Goal: Answer question/provide support: Share knowledge or assist other users

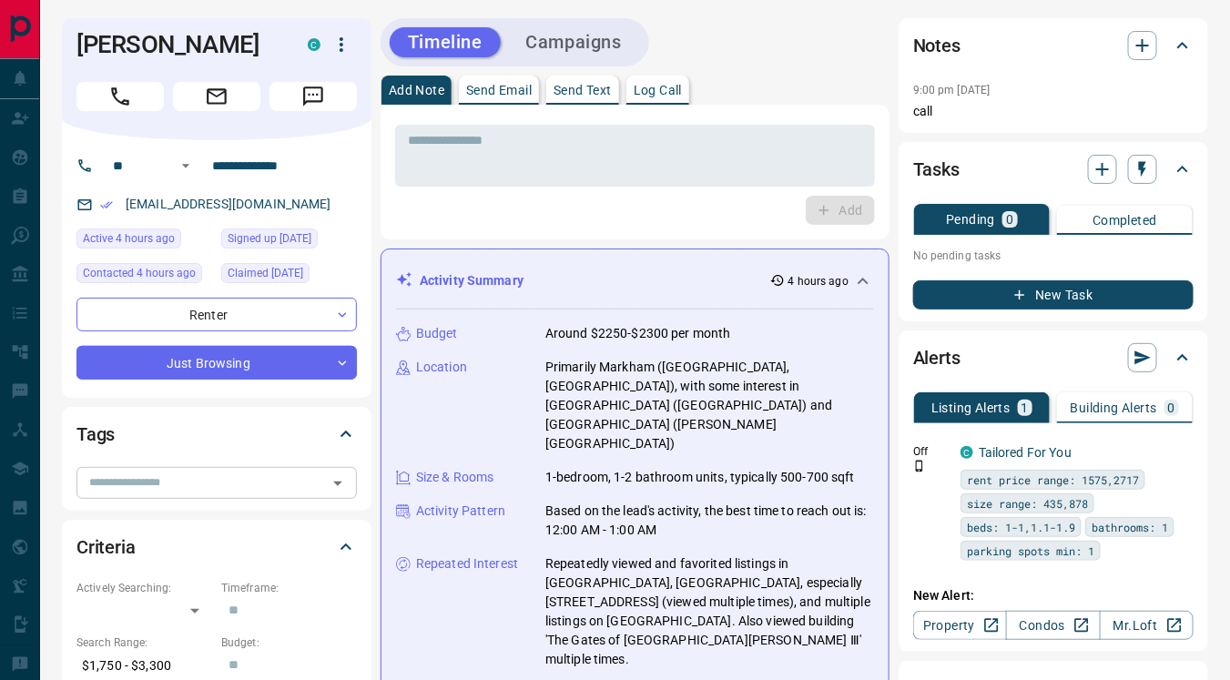
click at [156, 484] on input "text" at bounding box center [201, 483] width 239 height 20
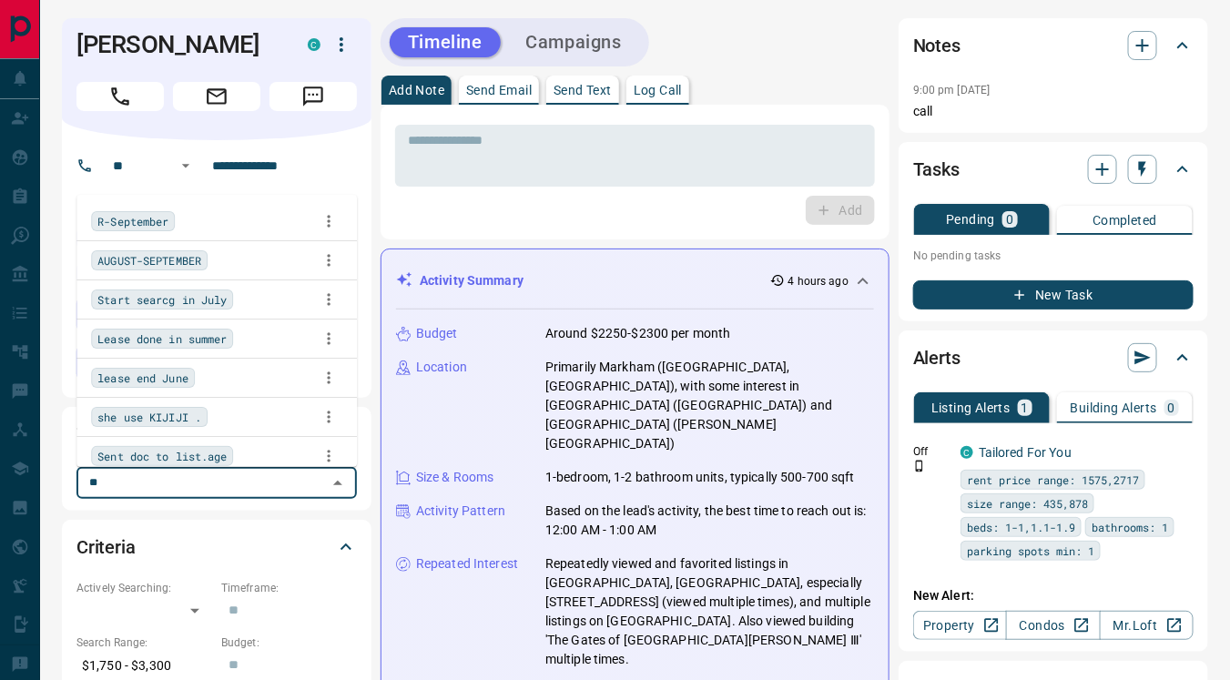
type input "***"
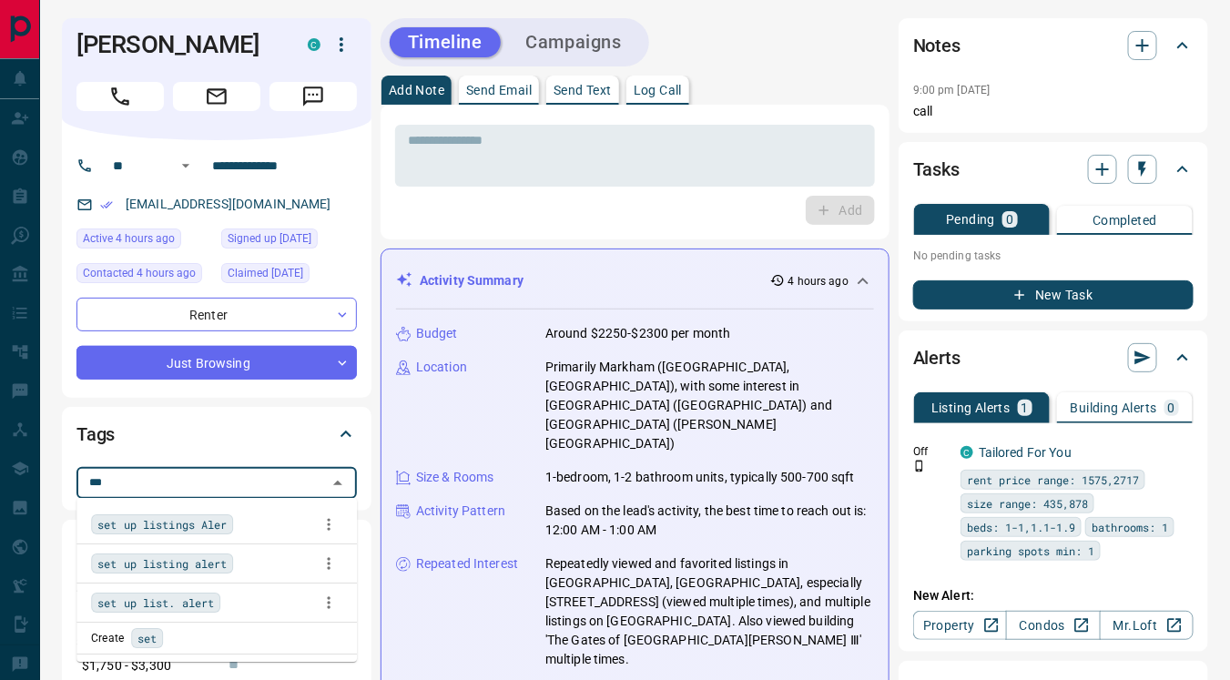
click at [186, 524] on span "set up listings Aler" at bounding box center [161, 524] width 129 height 18
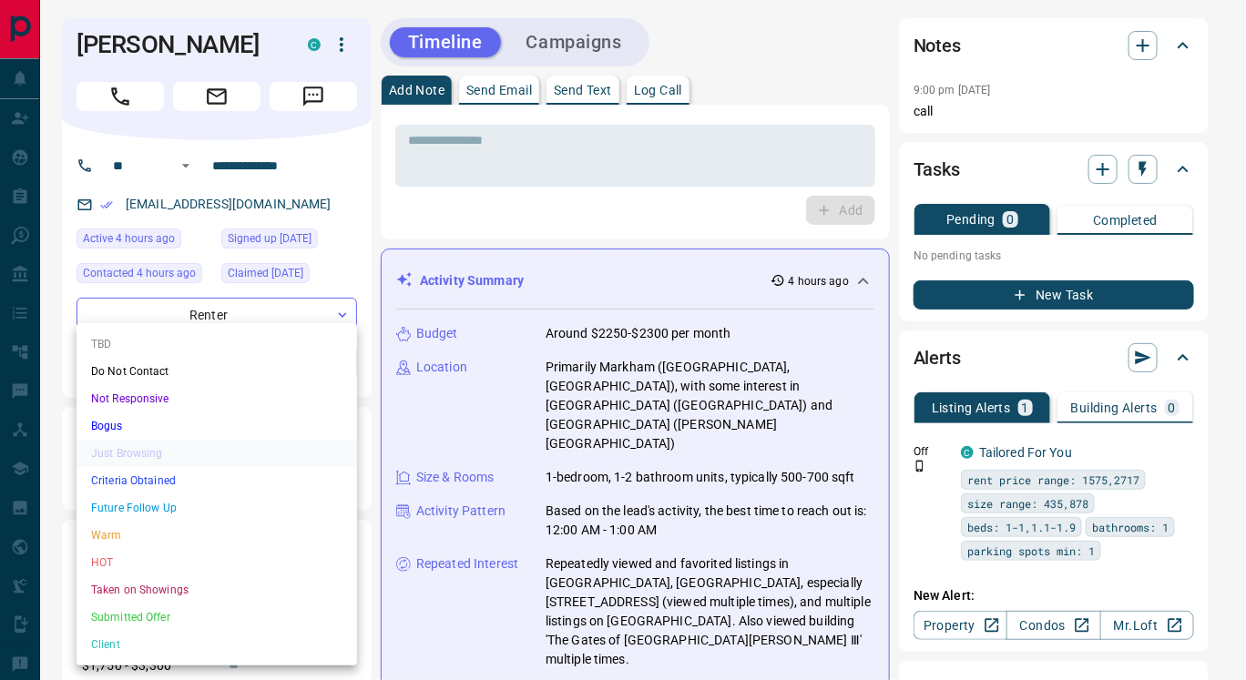
click at [175, 341] on li "TBD" at bounding box center [216, 343] width 280 height 27
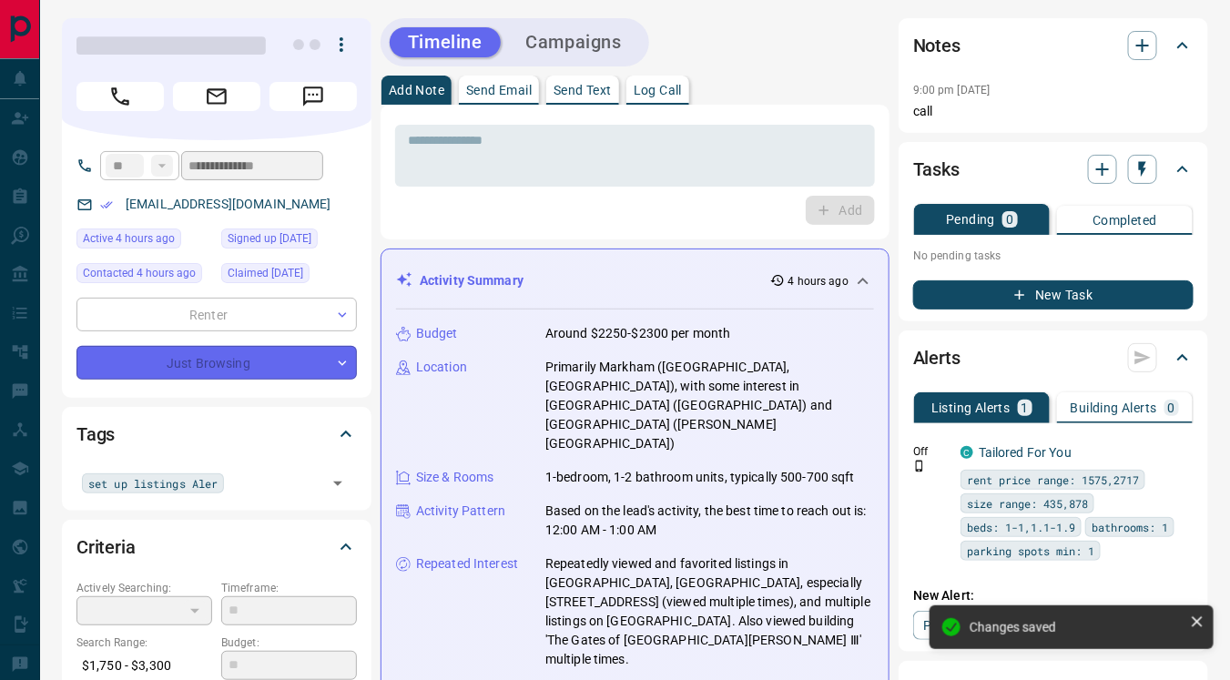
type input "**"
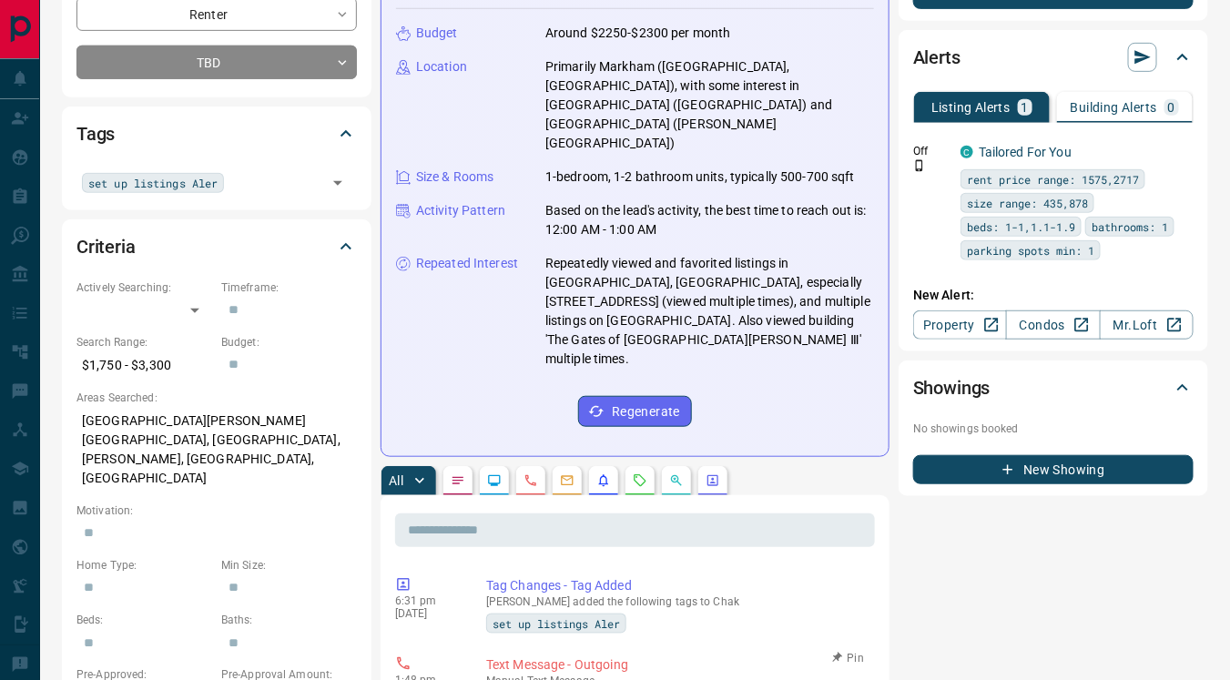
scroll to position [300, 0]
click at [488, 473] on icon "Lead Browsing Activity" at bounding box center [494, 480] width 15 height 15
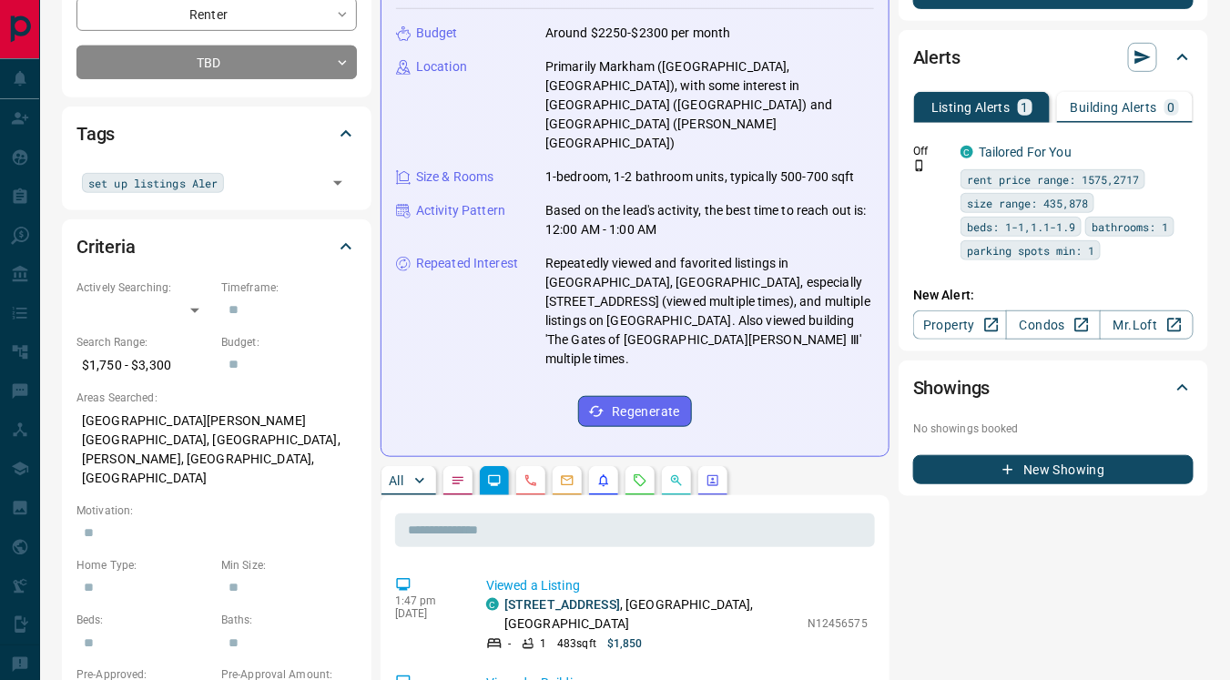
click at [443, 466] on button "button" at bounding box center [457, 480] width 29 height 29
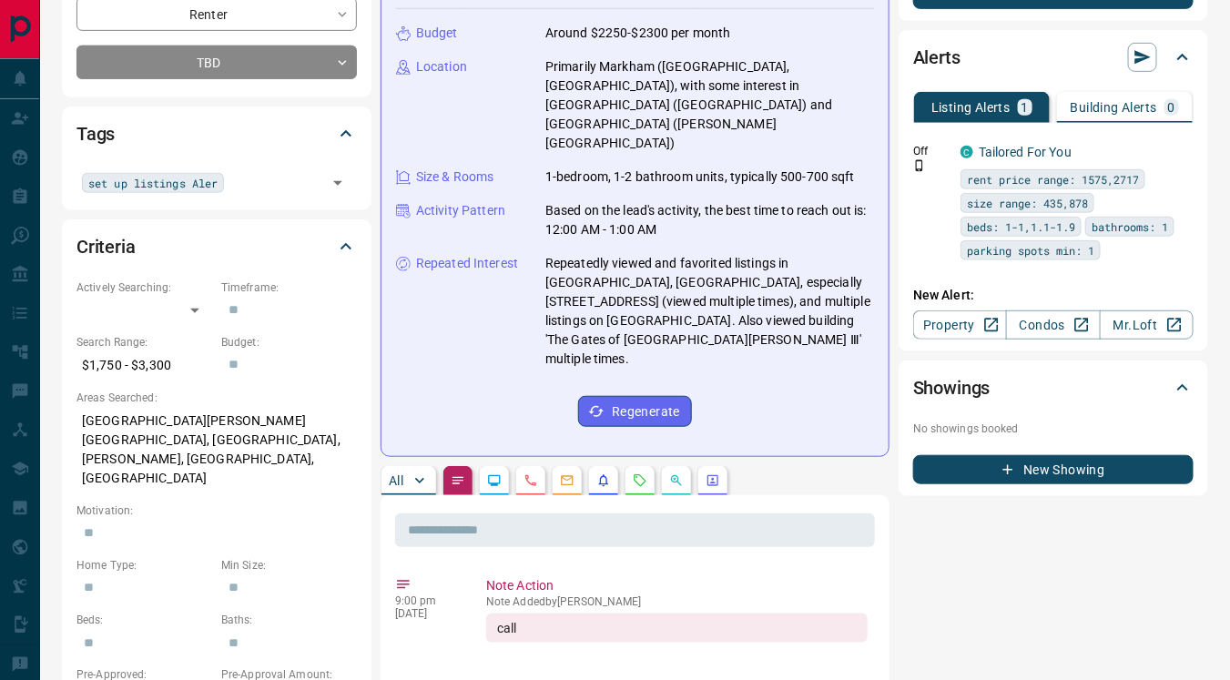
click at [493, 473] on icon "Lead Browsing Activity" at bounding box center [494, 480] width 15 height 15
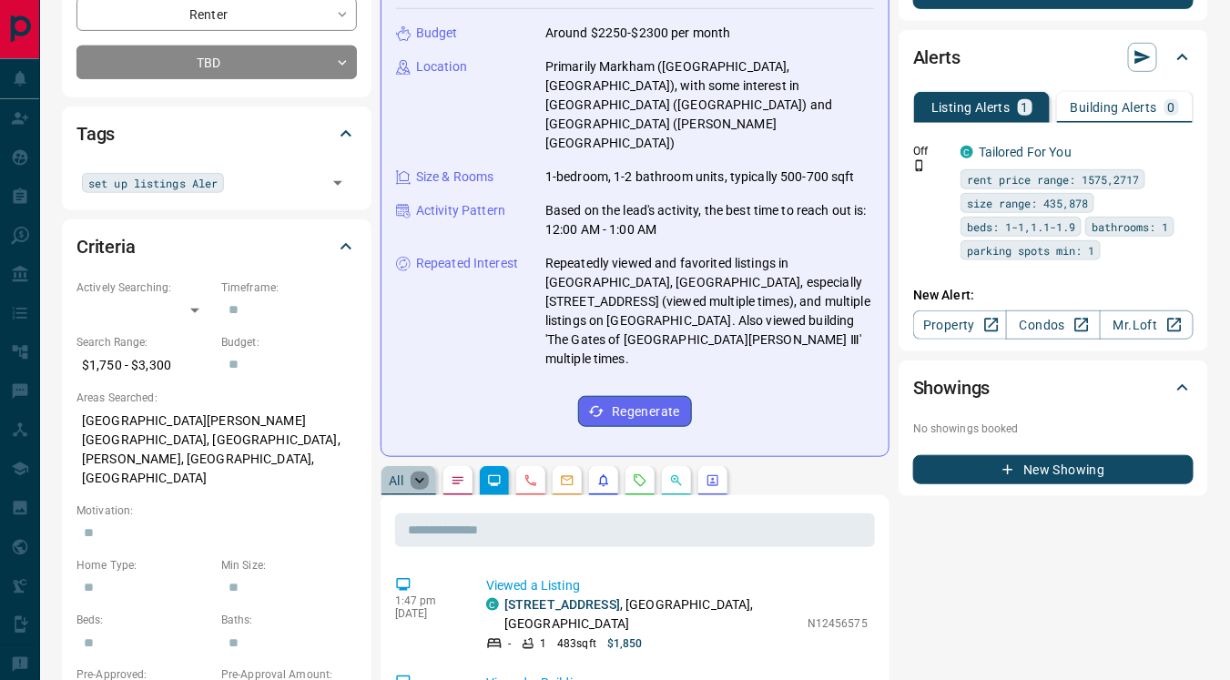
click at [412, 472] on icon "button" at bounding box center [420, 481] width 18 height 18
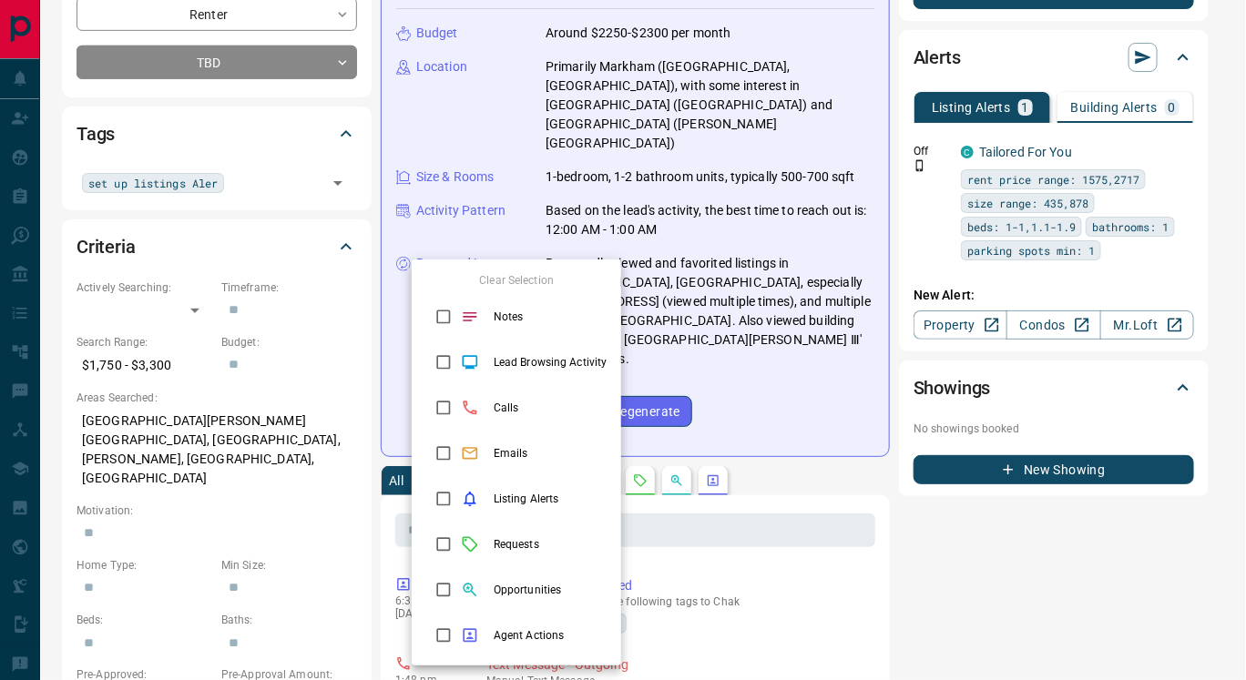
click at [705, 525] on div at bounding box center [623, 340] width 1246 height 680
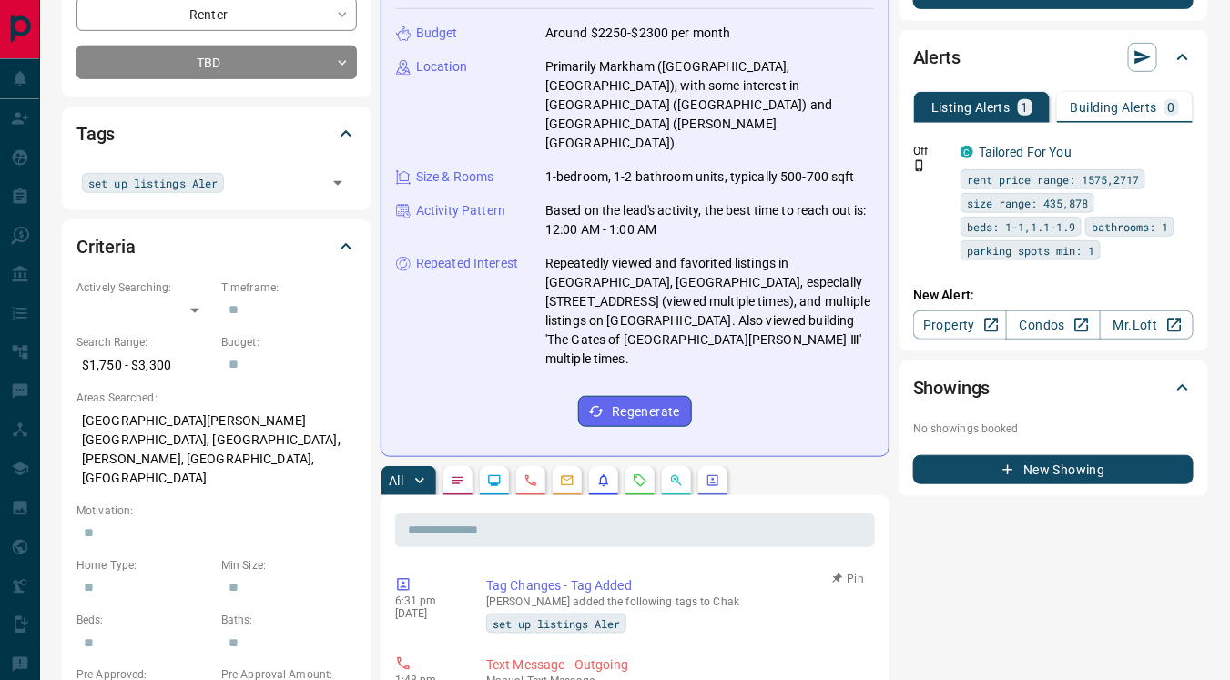
scroll to position [6, 0]
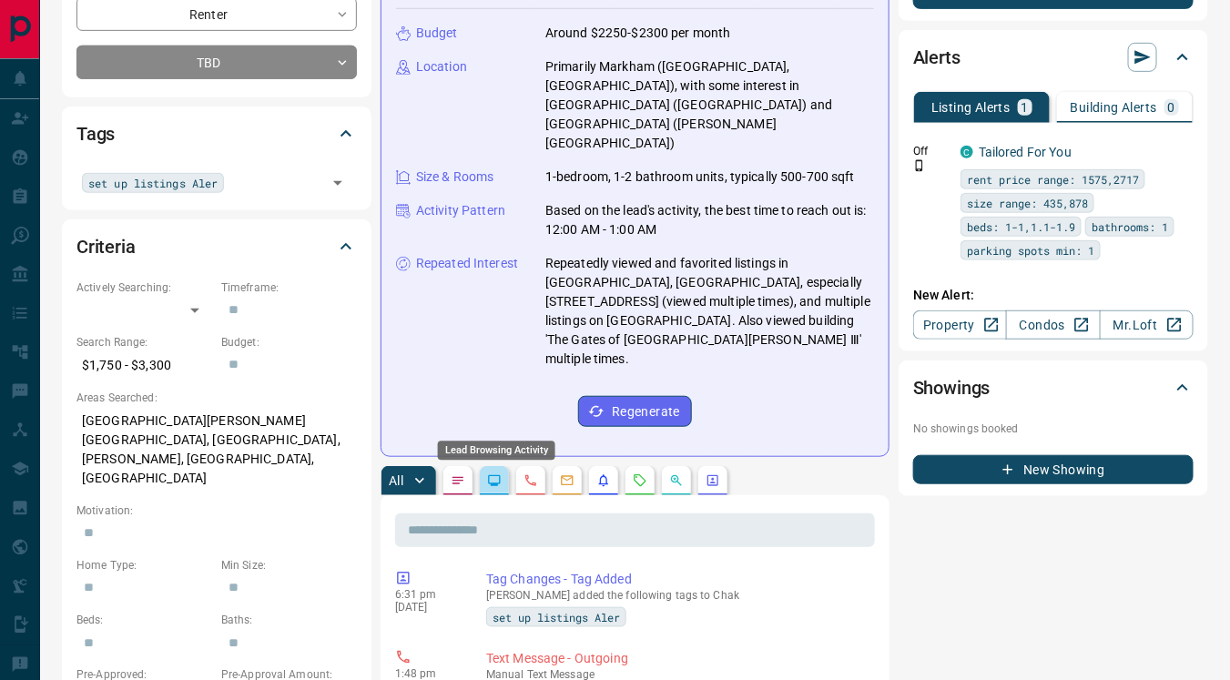
click at [495, 429] on div "Lead Browsing Activity" at bounding box center [496, 446] width 121 height 34
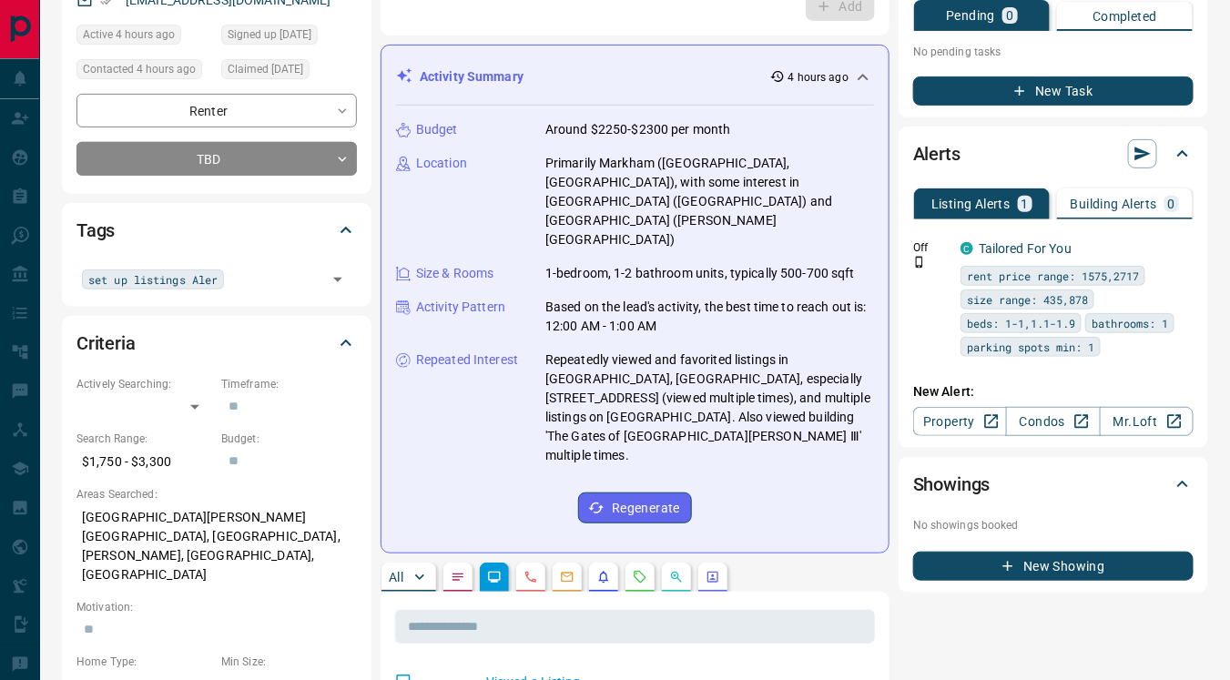
scroll to position [198, 0]
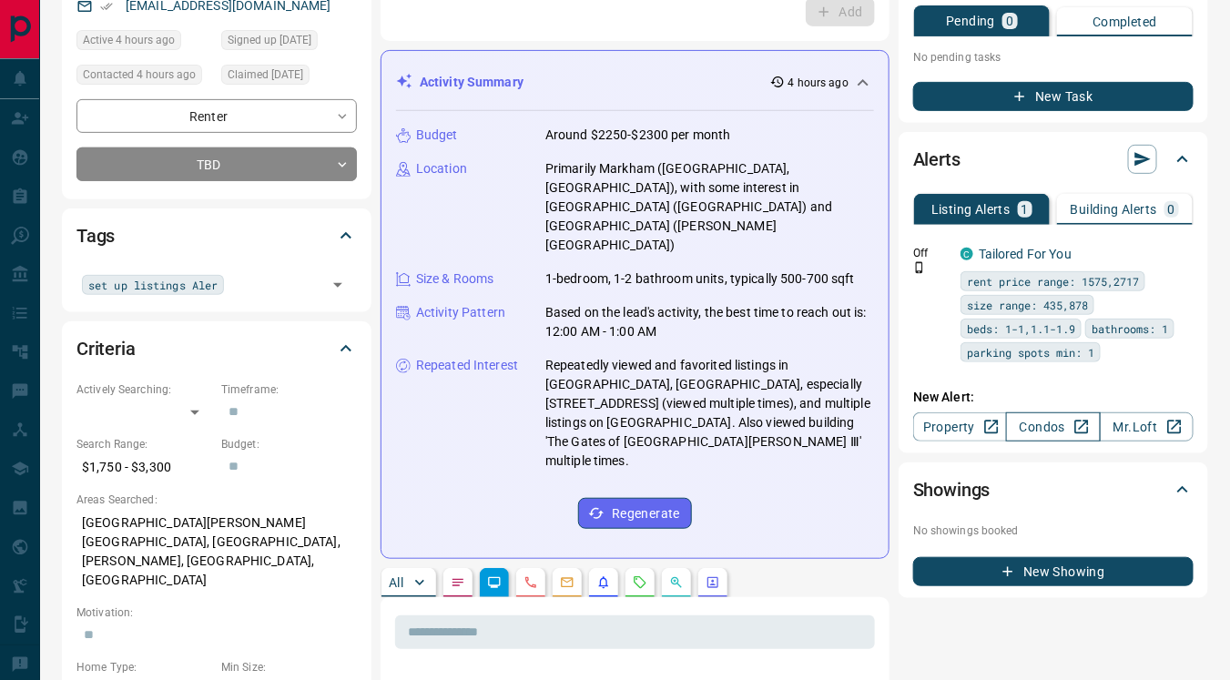
click at [1038, 422] on link "Condos" at bounding box center [1053, 426] width 94 height 29
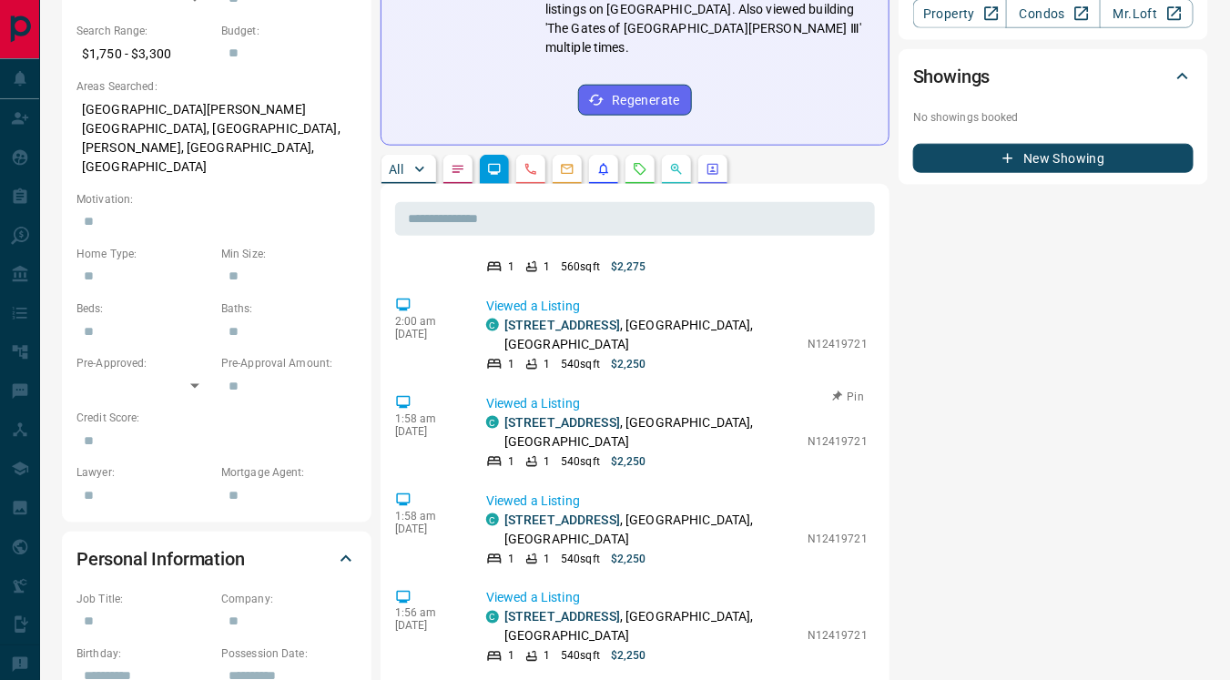
scroll to position [615, 0]
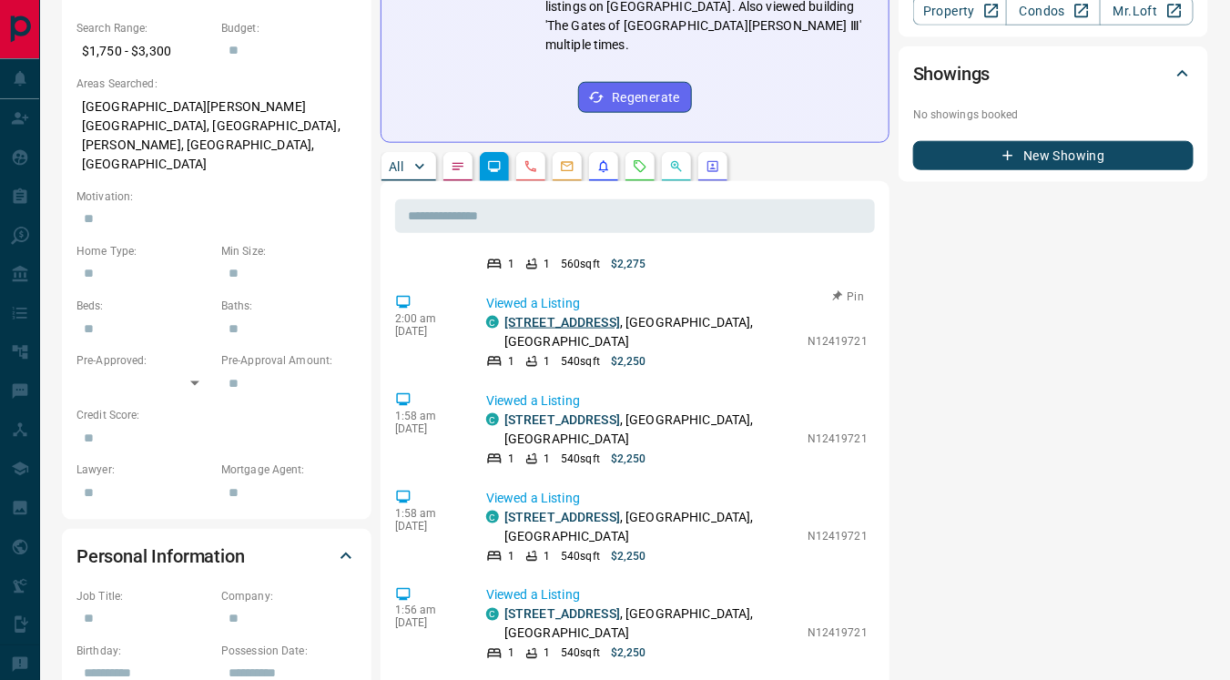
click at [579, 315] on link "[STREET_ADDRESS]" at bounding box center [562, 322] width 116 height 15
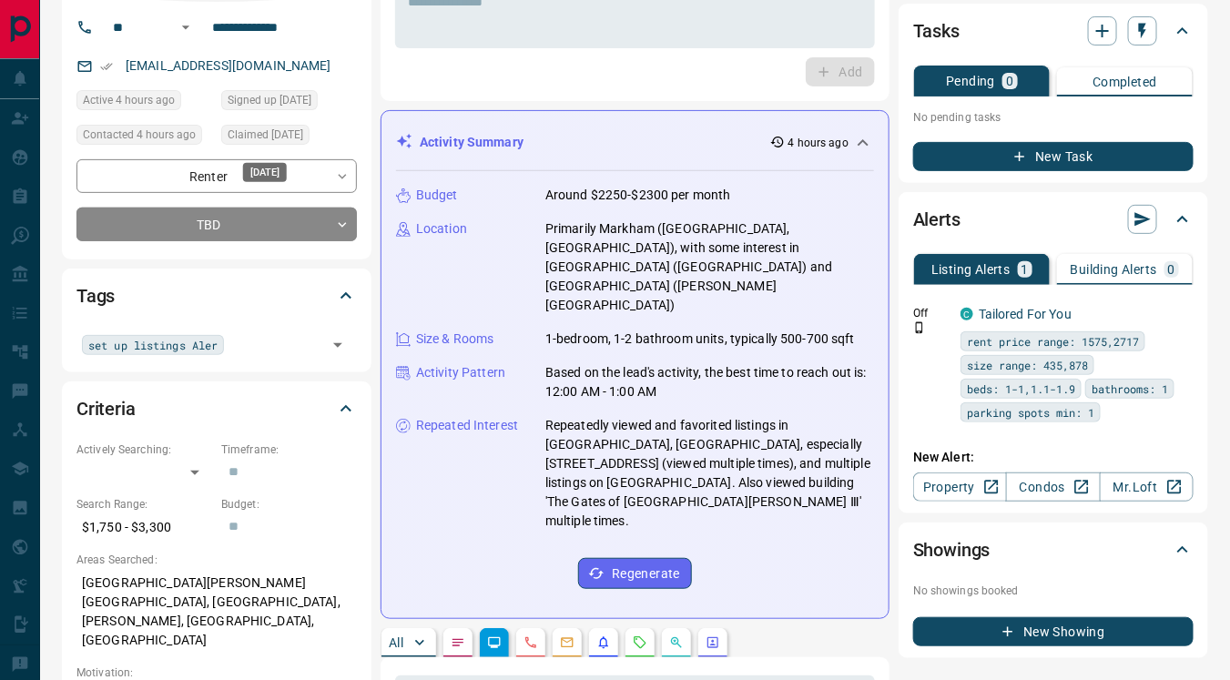
scroll to position [0, 0]
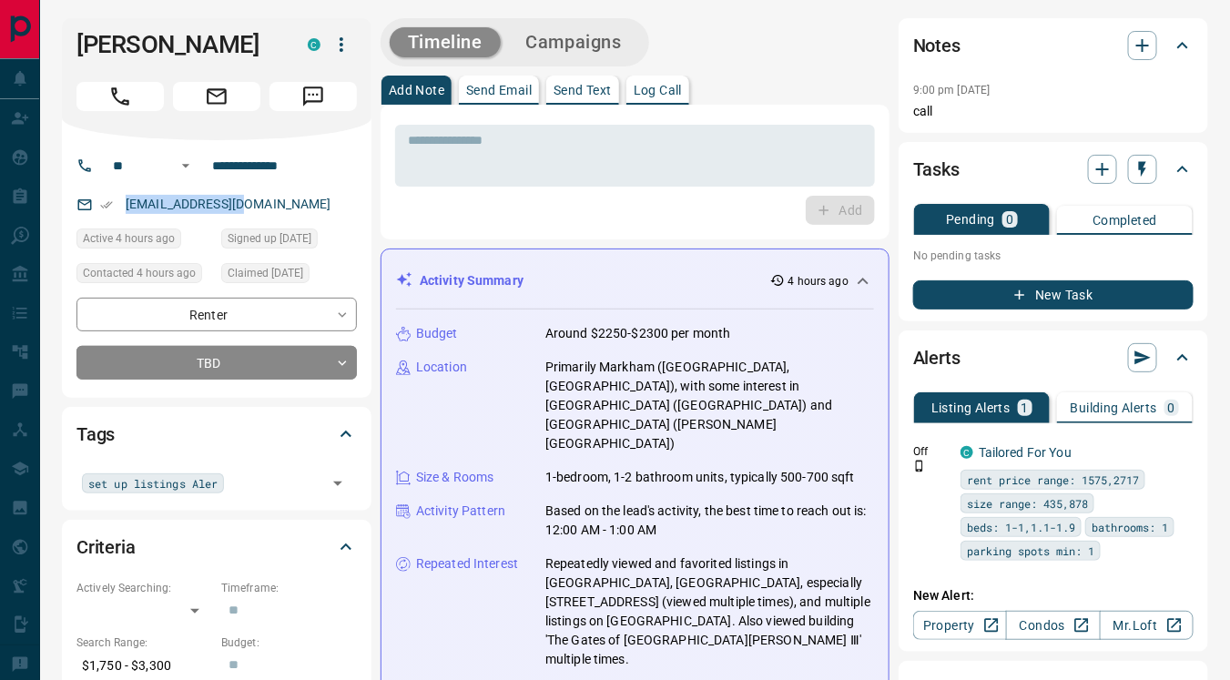
drag, startPoint x: 122, startPoint y: 198, endPoint x: 297, endPoint y: 203, distance: 174.9
click at [297, 203] on div "[EMAIL_ADDRESS][DOMAIN_NAME]" at bounding box center [216, 204] width 280 height 30
copy link "[EMAIL_ADDRESS][DOMAIN_NAME]"
click at [593, 90] on p "Send Text" at bounding box center [583, 90] width 58 height 13
